Goal: Information Seeking & Learning: Understand process/instructions

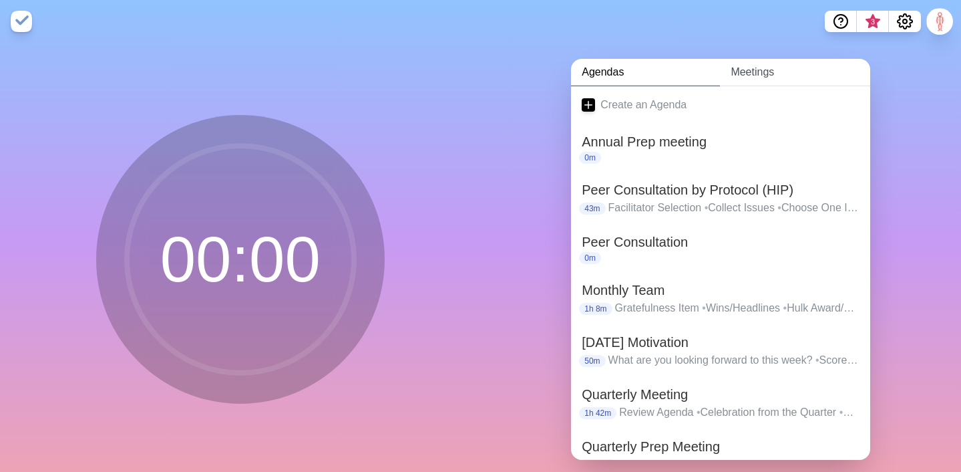
click at [756, 71] on link "Meetings" at bounding box center [795, 72] width 150 height 27
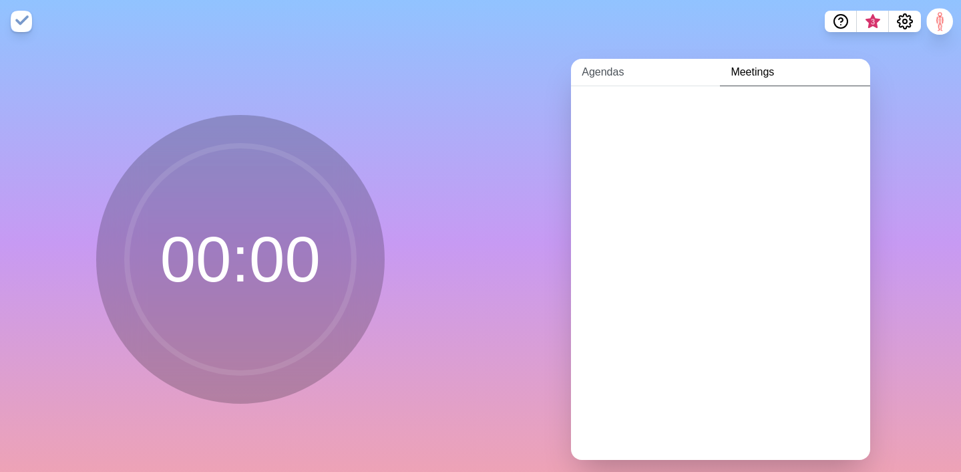
click at [600, 79] on link "Agendas" at bounding box center [645, 72] width 149 height 27
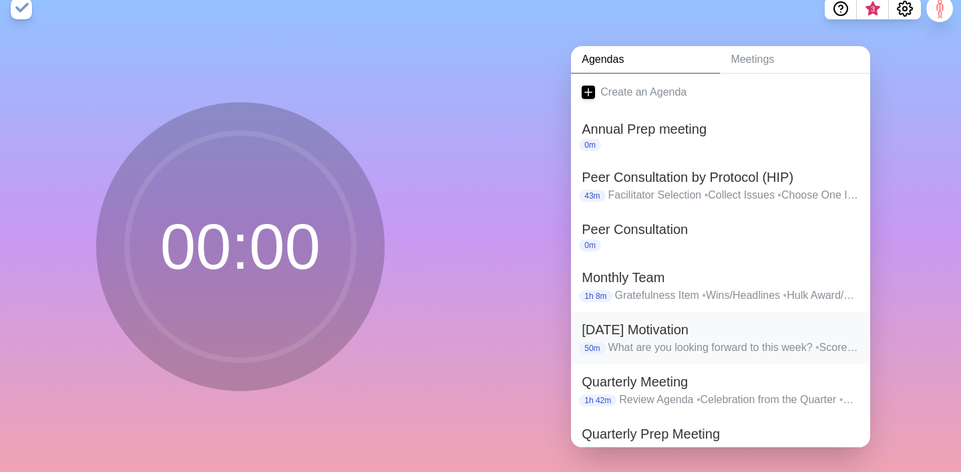
scroll to position [15, 0]
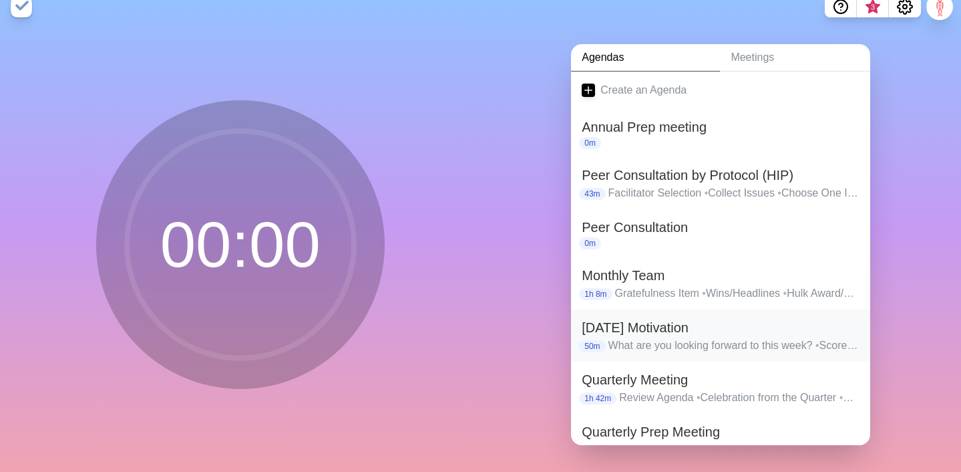
click at [670, 335] on h2 "[DATE] Motivation" at bounding box center [721, 327] width 278 height 20
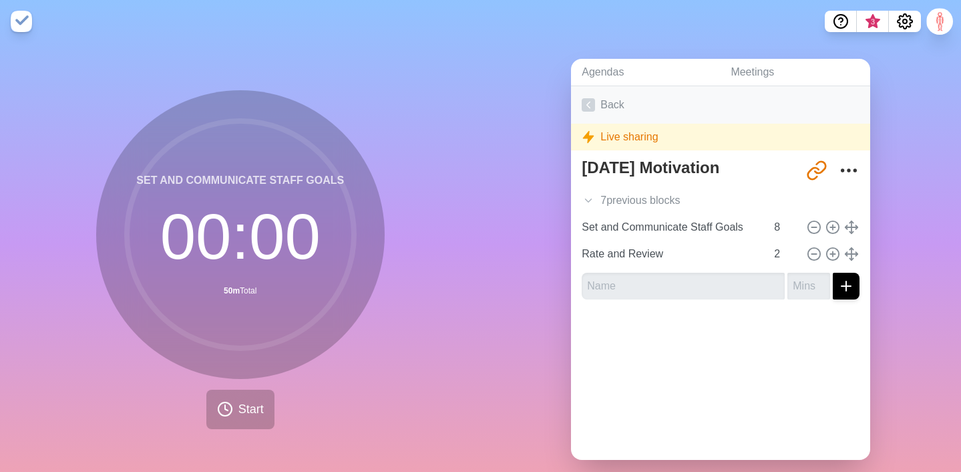
click at [608, 97] on link "Back" at bounding box center [720, 104] width 299 height 37
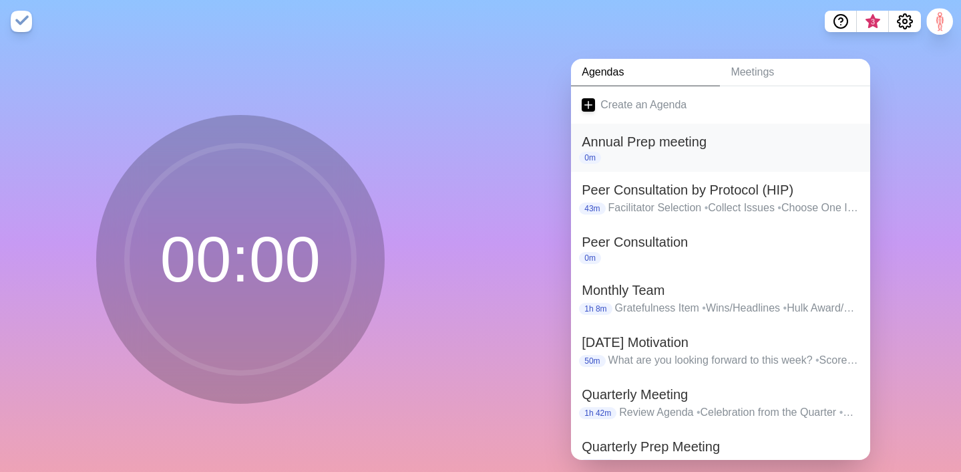
click at [616, 158] on div "0m" at bounding box center [721, 158] width 278 height 12
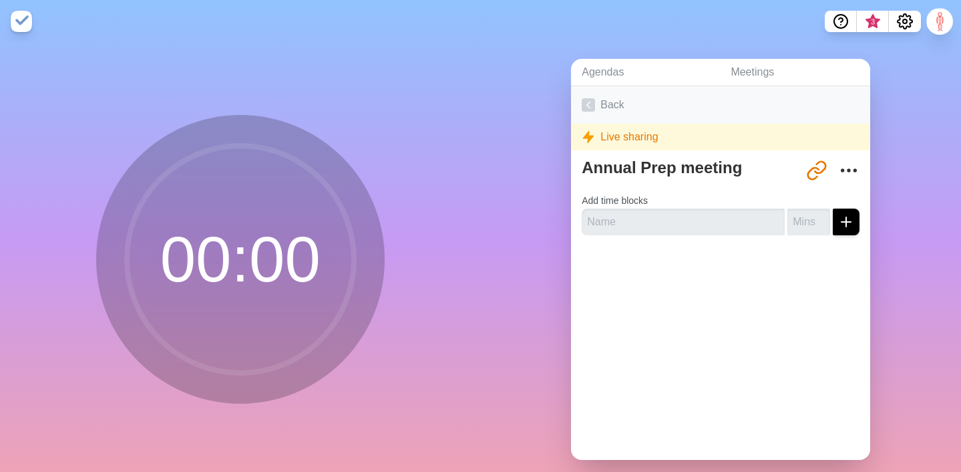
click at [598, 104] on link "Back" at bounding box center [720, 104] width 299 height 37
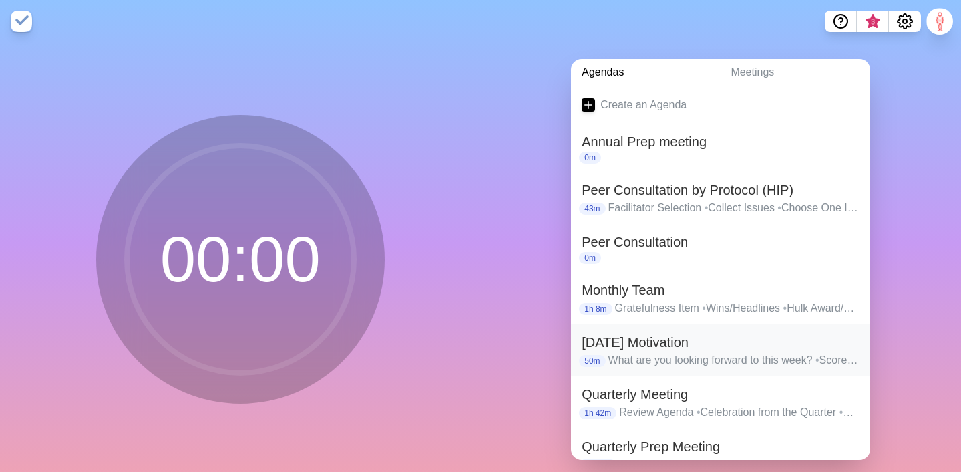
click at [618, 354] on p "What are you looking forward to this week? • Score Card Review • AR: Unsubmitte…" at bounding box center [734, 360] width 252 height 16
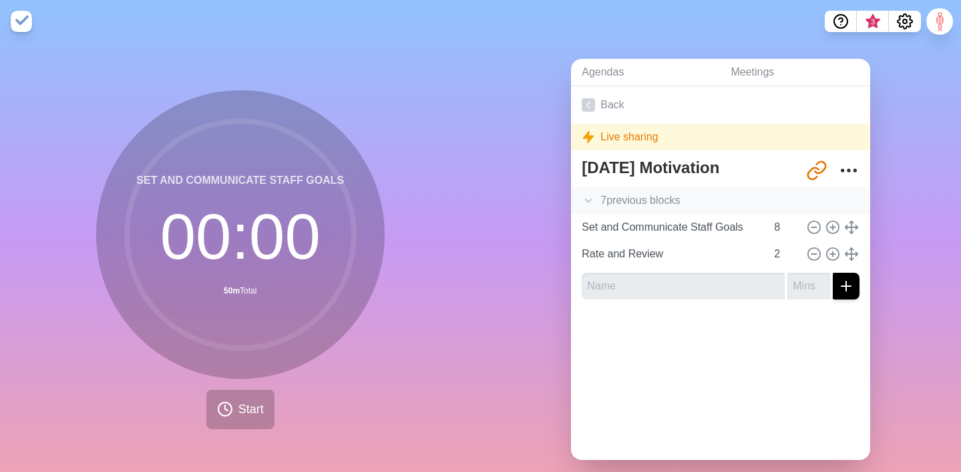
click at [653, 199] on div "7 previous block s" at bounding box center [720, 200] width 299 height 27
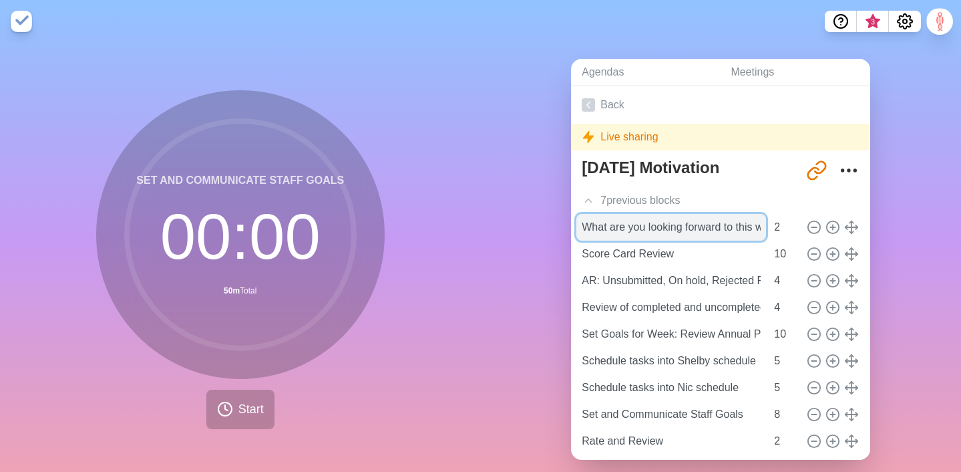
click at [640, 226] on input "What are you looking forward to this week?" at bounding box center [671, 227] width 190 height 27
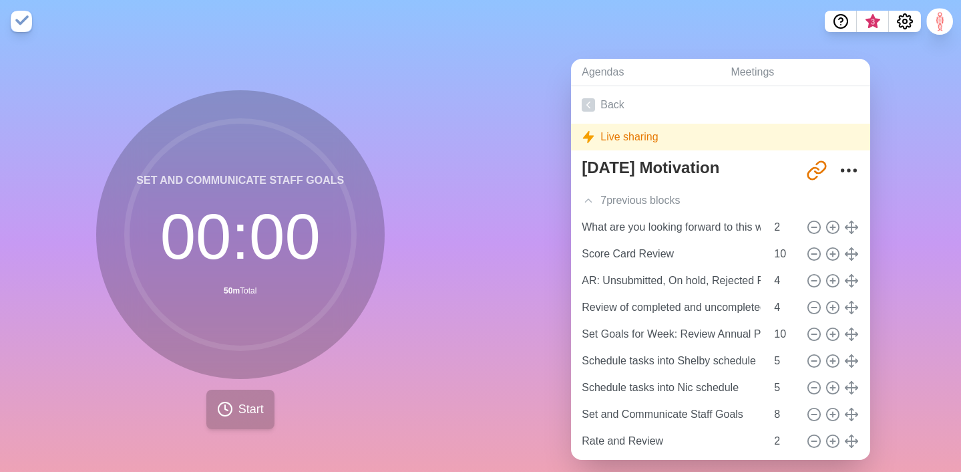
click at [234, 425] on button "Start" at bounding box center [240, 408] width 68 height 39
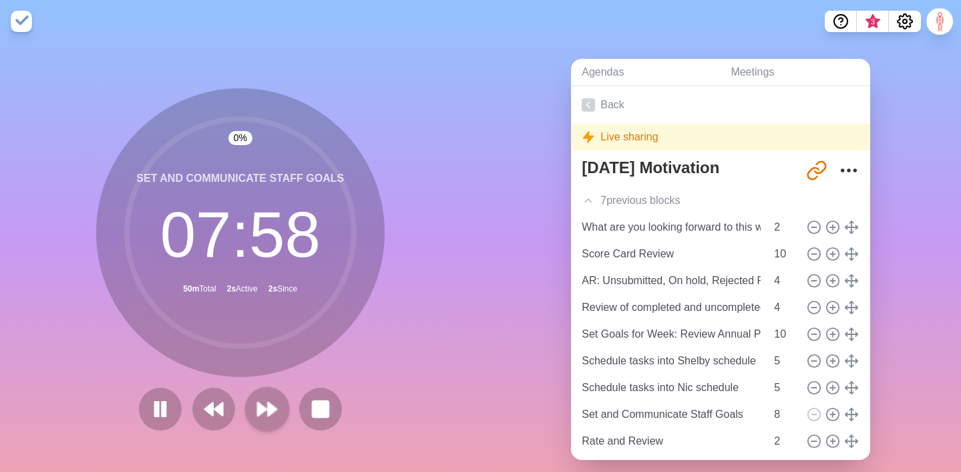
click at [266, 409] on polygon at bounding box center [262, 408] width 9 height 13
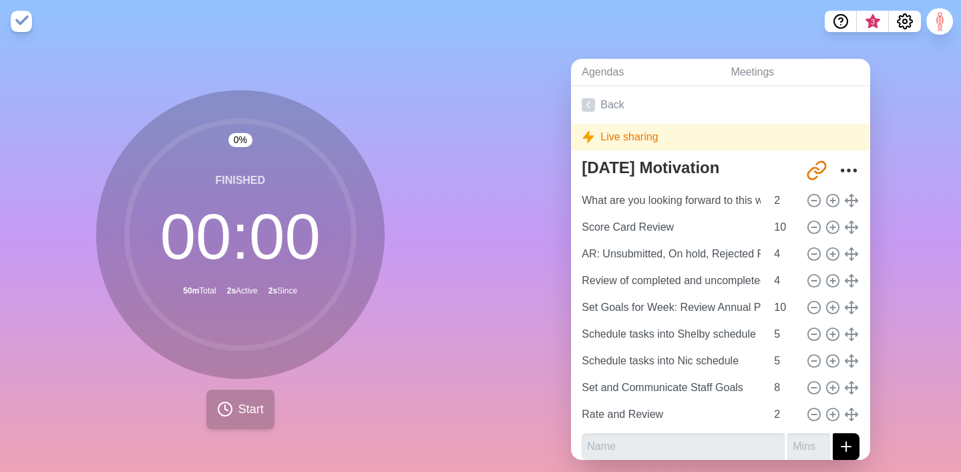
click at [245, 413] on span "Start" at bounding box center [250, 409] width 25 height 18
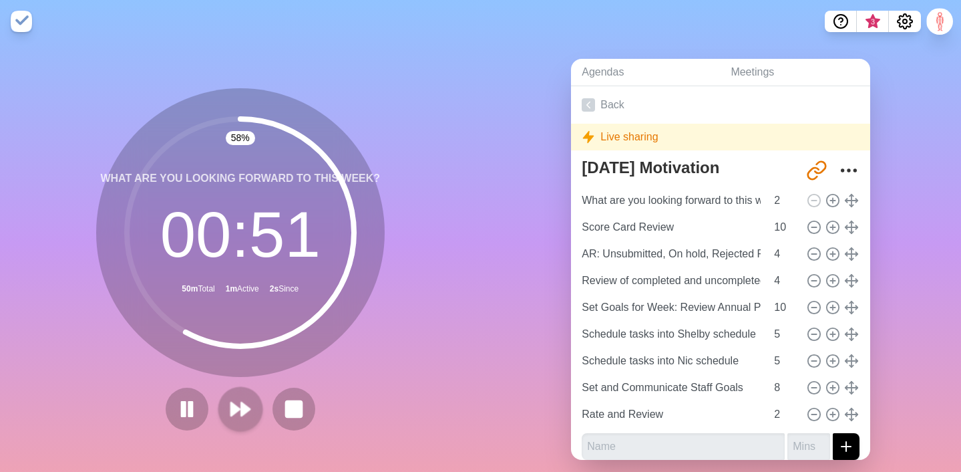
click at [238, 405] on icon at bounding box center [240, 408] width 23 height 23
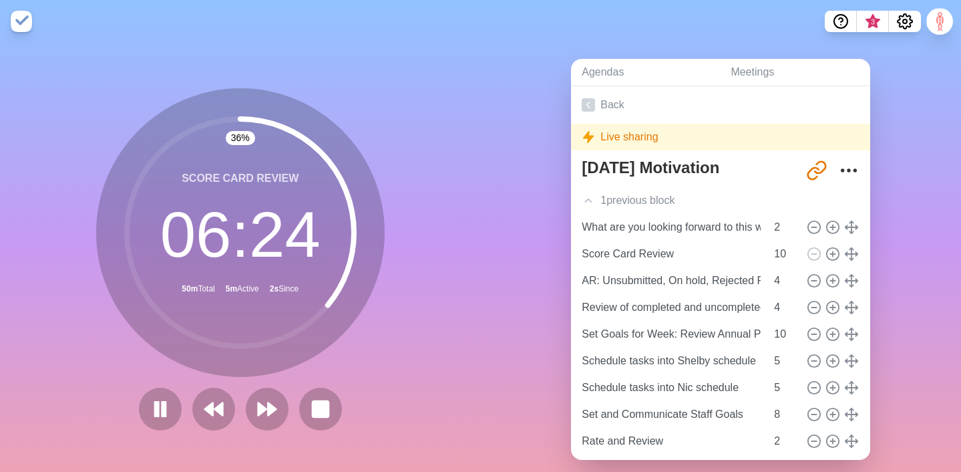
drag, startPoint x: 667, startPoint y: 138, endPoint x: 592, endPoint y: 130, distance: 75.9
click at [592, 130] on div "Live sharing" at bounding box center [720, 137] width 299 height 27
click at [484, 176] on div "Agendas Meetings Back Live sharing [DATE] Motivation [URL][DOMAIN_NAME] 1 previ…" at bounding box center [721, 264] width 481 height 443
click at [160, 419] on icon at bounding box center [160, 408] width 23 height 23
click at [214, 411] on icon at bounding box center [213, 408] width 23 height 23
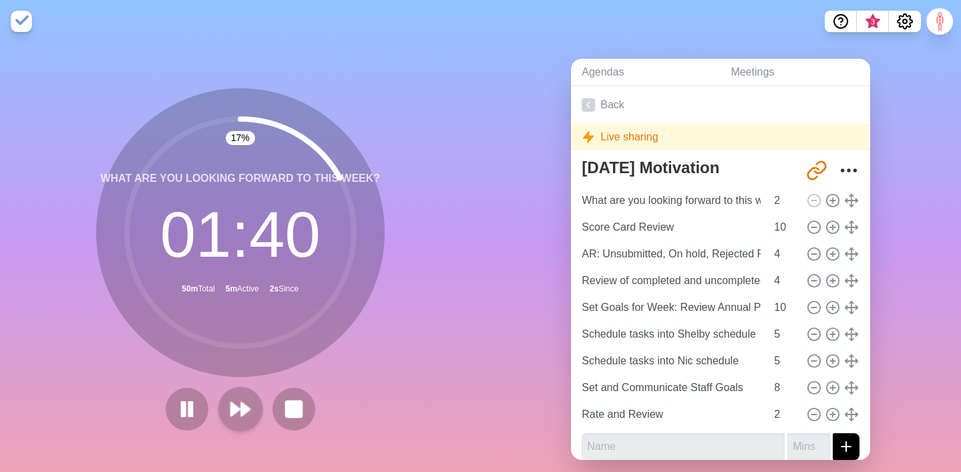
click at [240, 405] on icon at bounding box center [240, 408] width 23 height 23
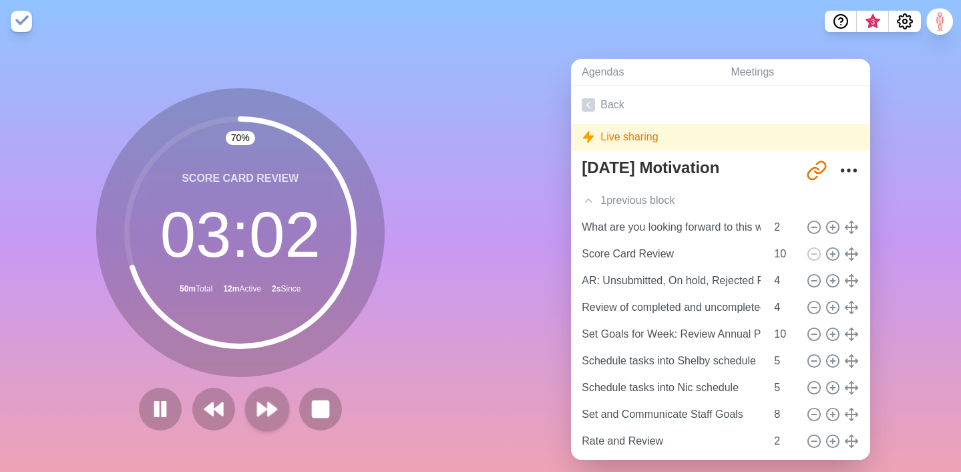
click at [266, 410] on polygon at bounding box center [262, 408] width 9 height 13
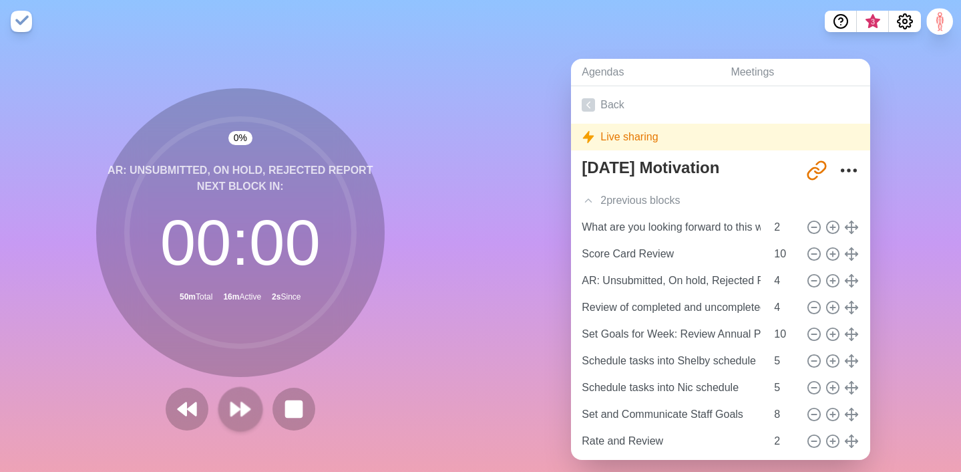
click at [237, 406] on div at bounding box center [240, 408] width 160 height 43
